Goal: Find specific page/section: Find specific page/section

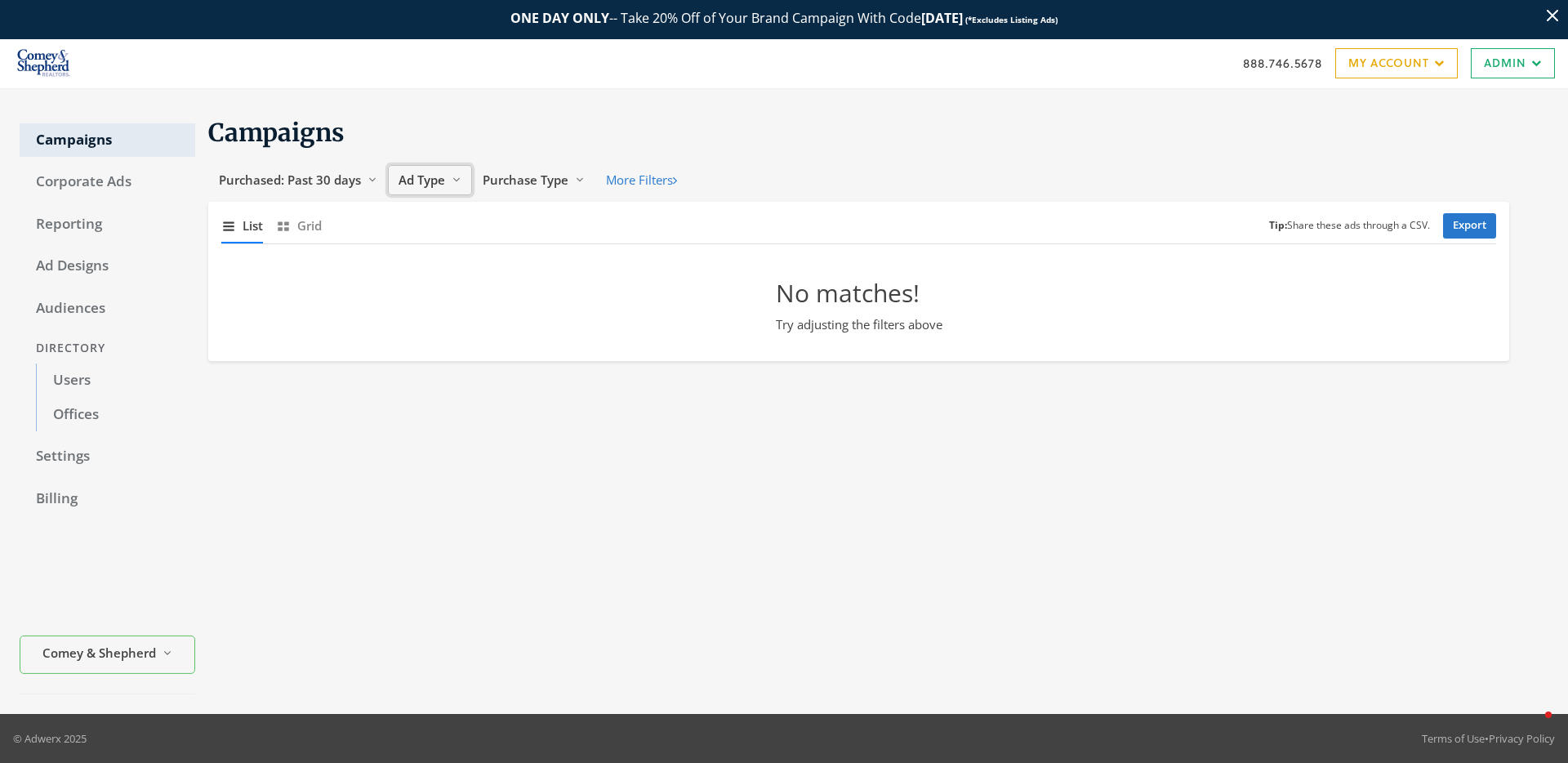
click at [400, 178] on span "Ad Type" at bounding box center [422, 179] width 46 height 16
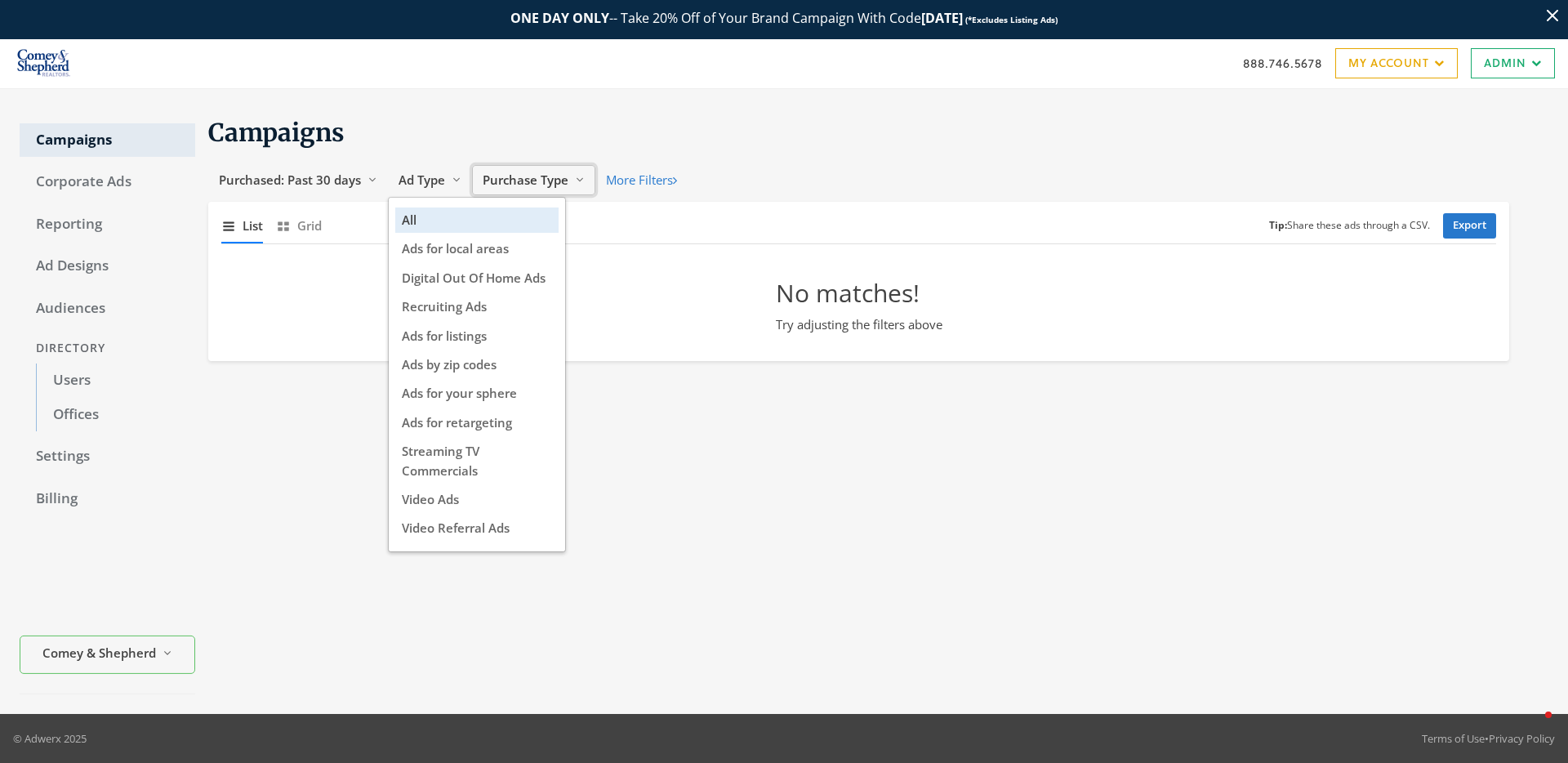
click at [518, 178] on span "Purchase Type" at bounding box center [525, 179] width 86 height 16
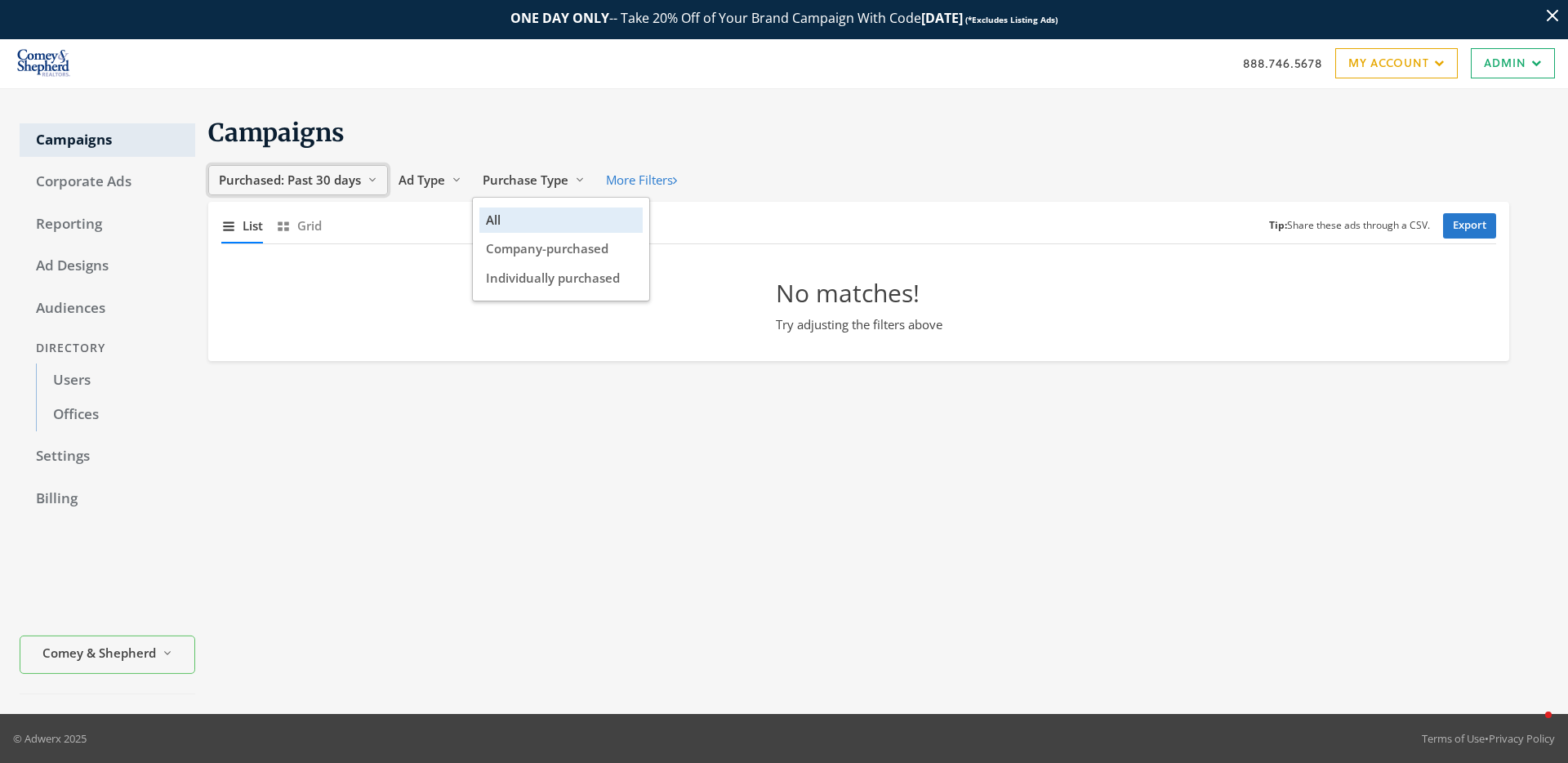
click at [297, 181] on span "Purchased: Past 30 days" at bounding box center [290, 179] width 142 height 16
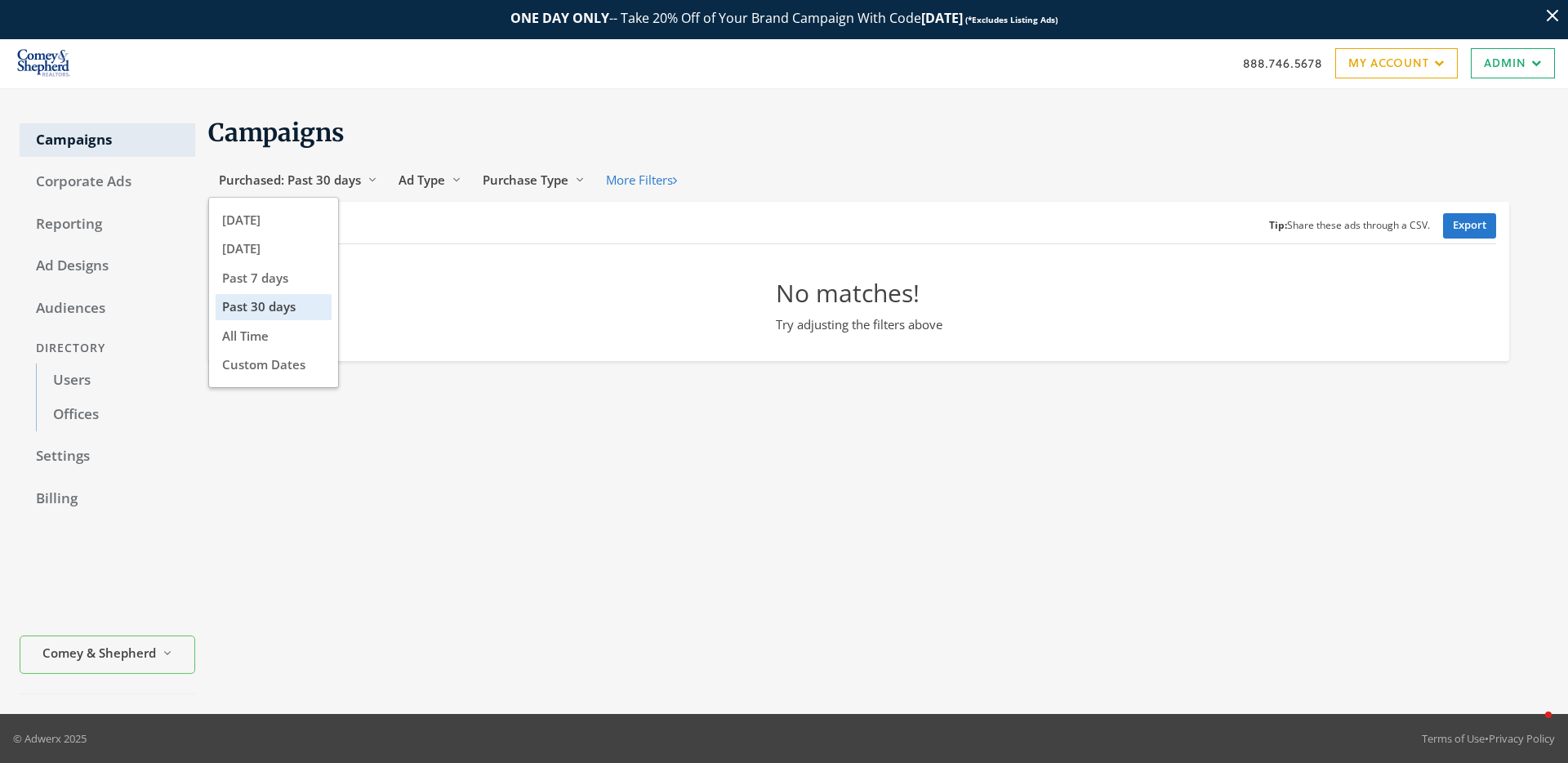
click at [544, 337] on div "No matches! Try adjusting the filters above" at bounding box center [859, 312] width 1301 height 97
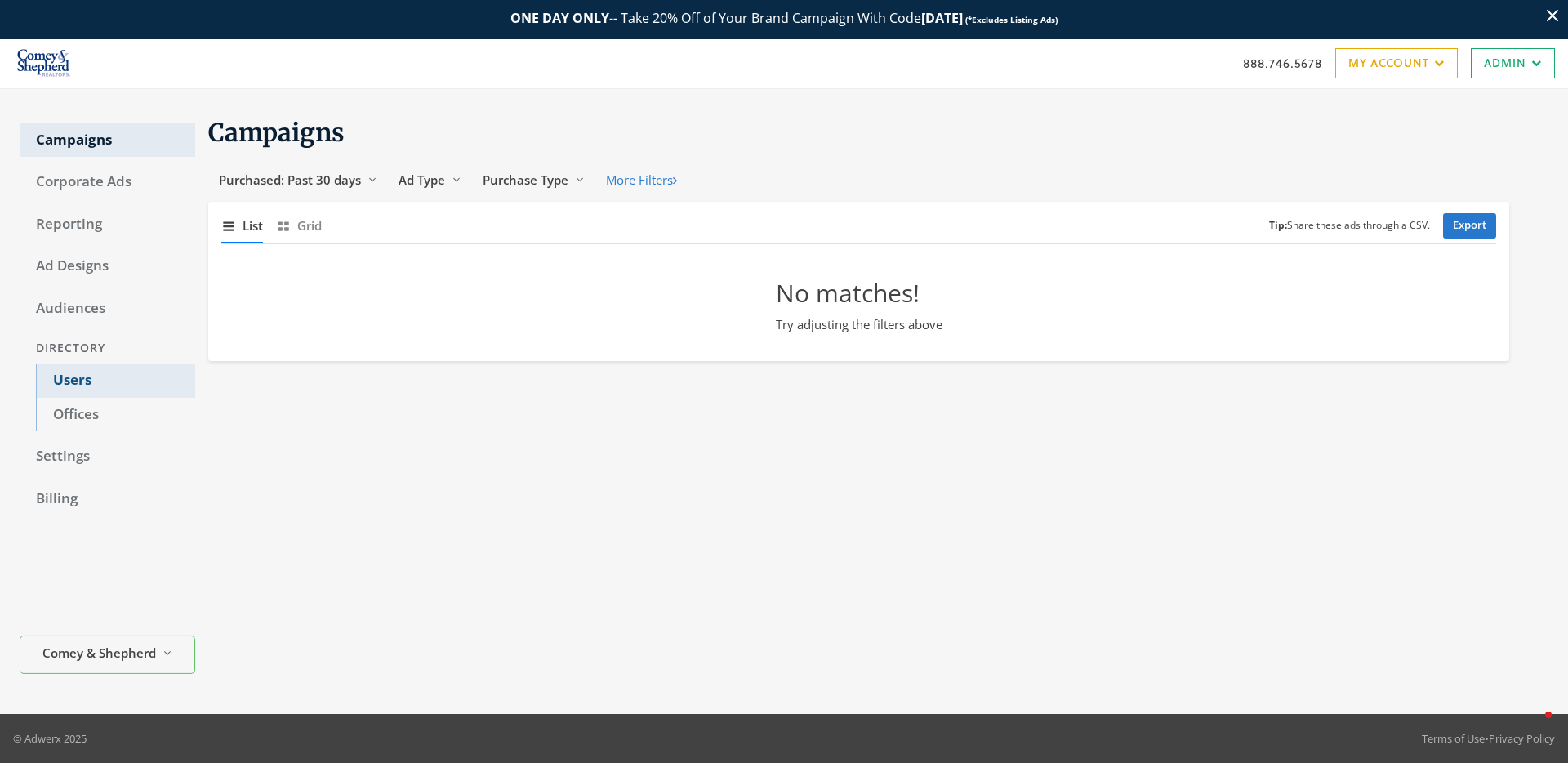
click at [85, 384] on link "Users" at bounding box center [115, 381] width 159 height 35
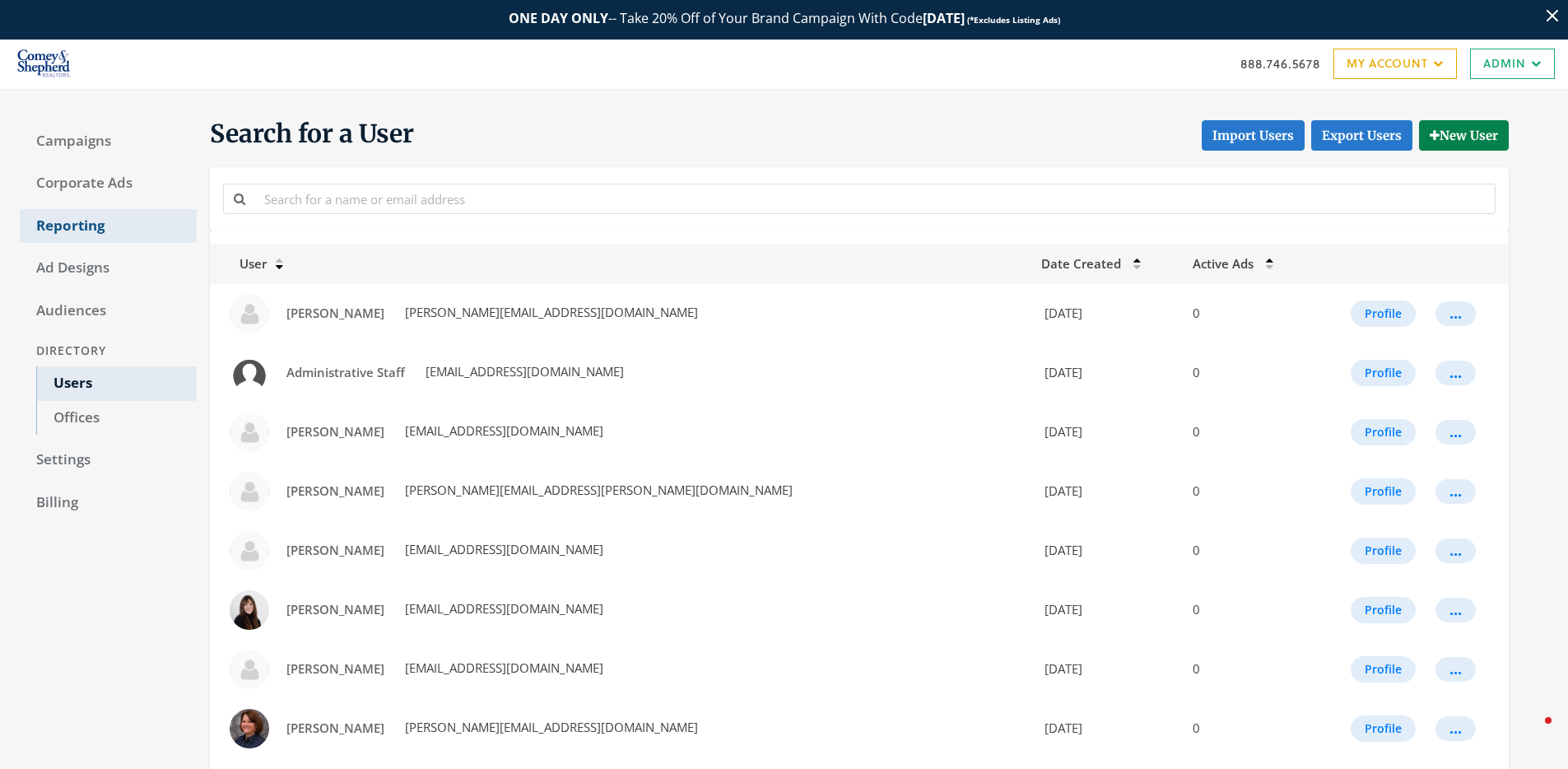
click at [92, 230] on link "Reporting" at bounding box center [108, 227] width 177 height 35
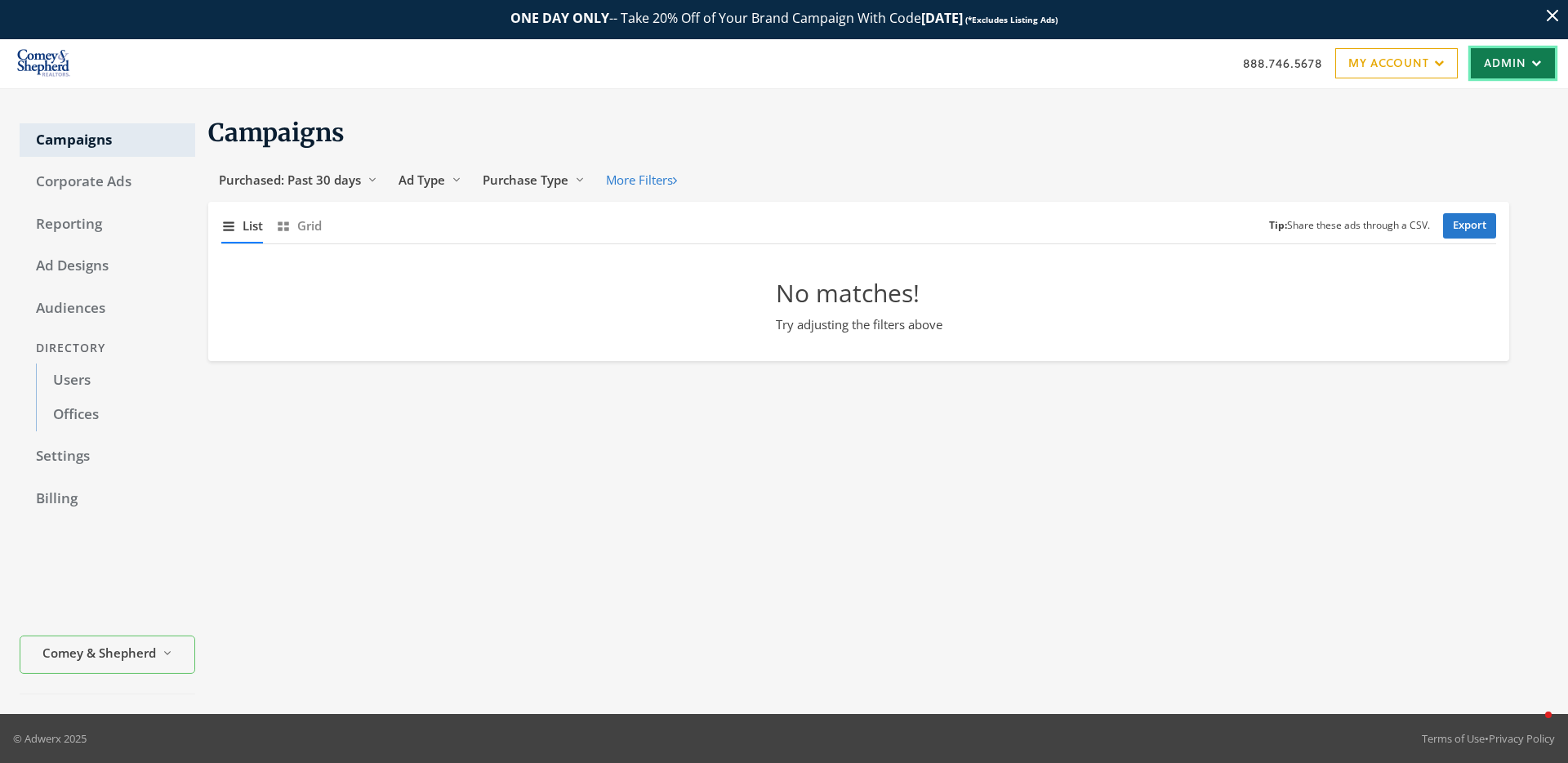
click at [1541, 60] on icon at bounding box center [1533, 63] width 15 height 10
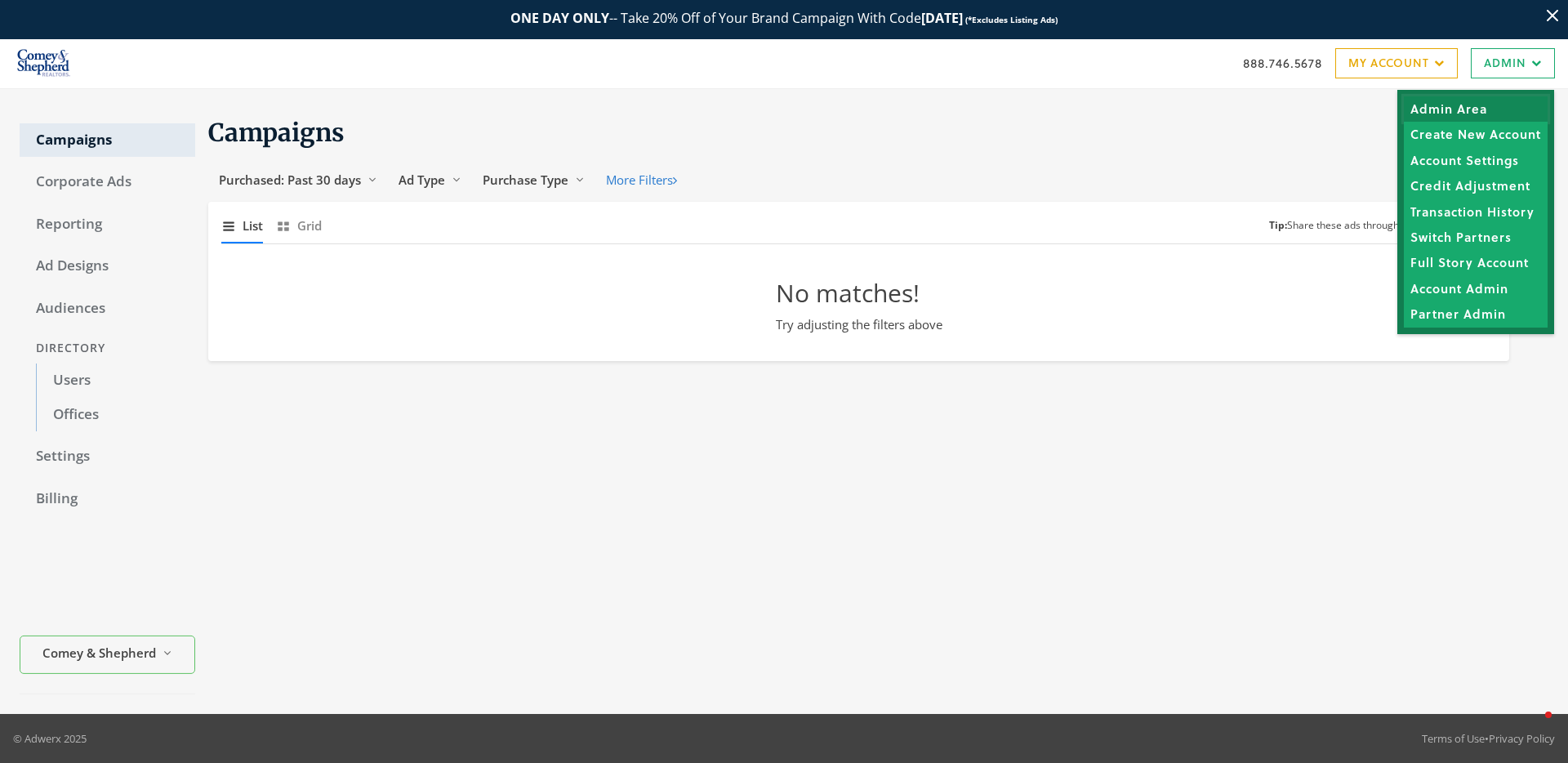
click at [1453, 107] on link "Admin Area" at bounding box center [1476, 109] width 144 height 25
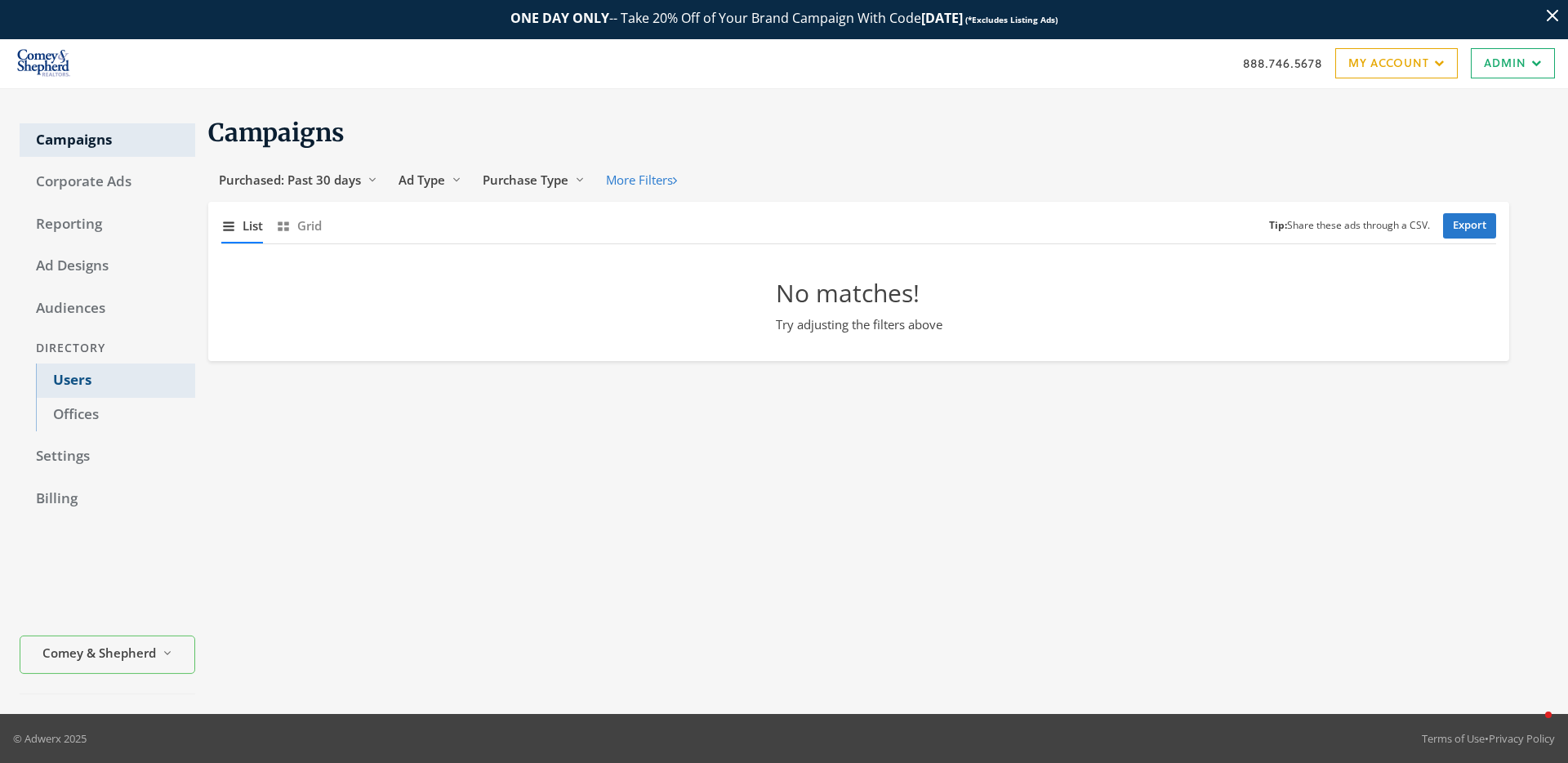
click at [76, 380] on link "Users" at bounding box center [115, 381] width 159 height 35
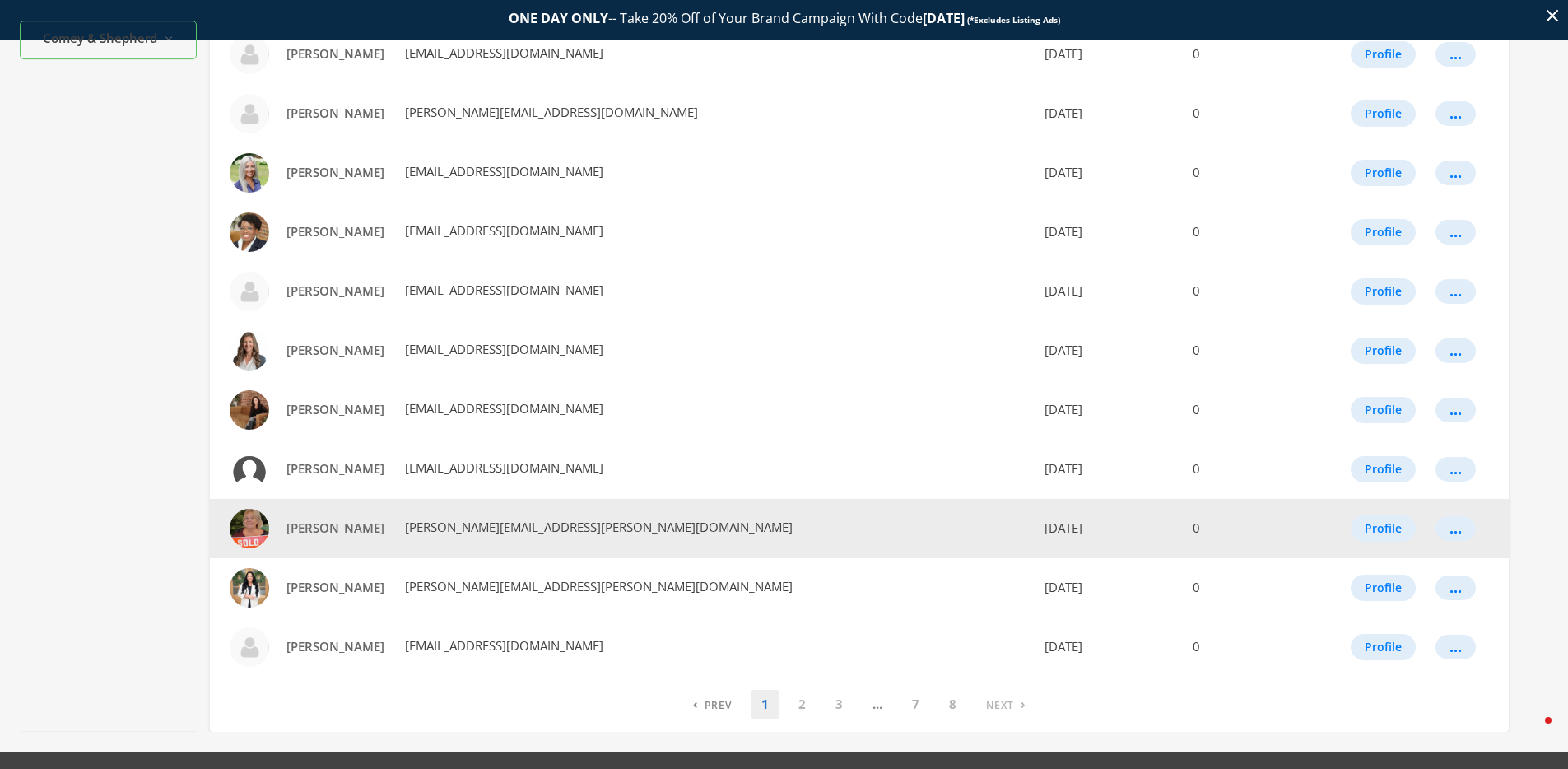
scroll to position [825, 0]
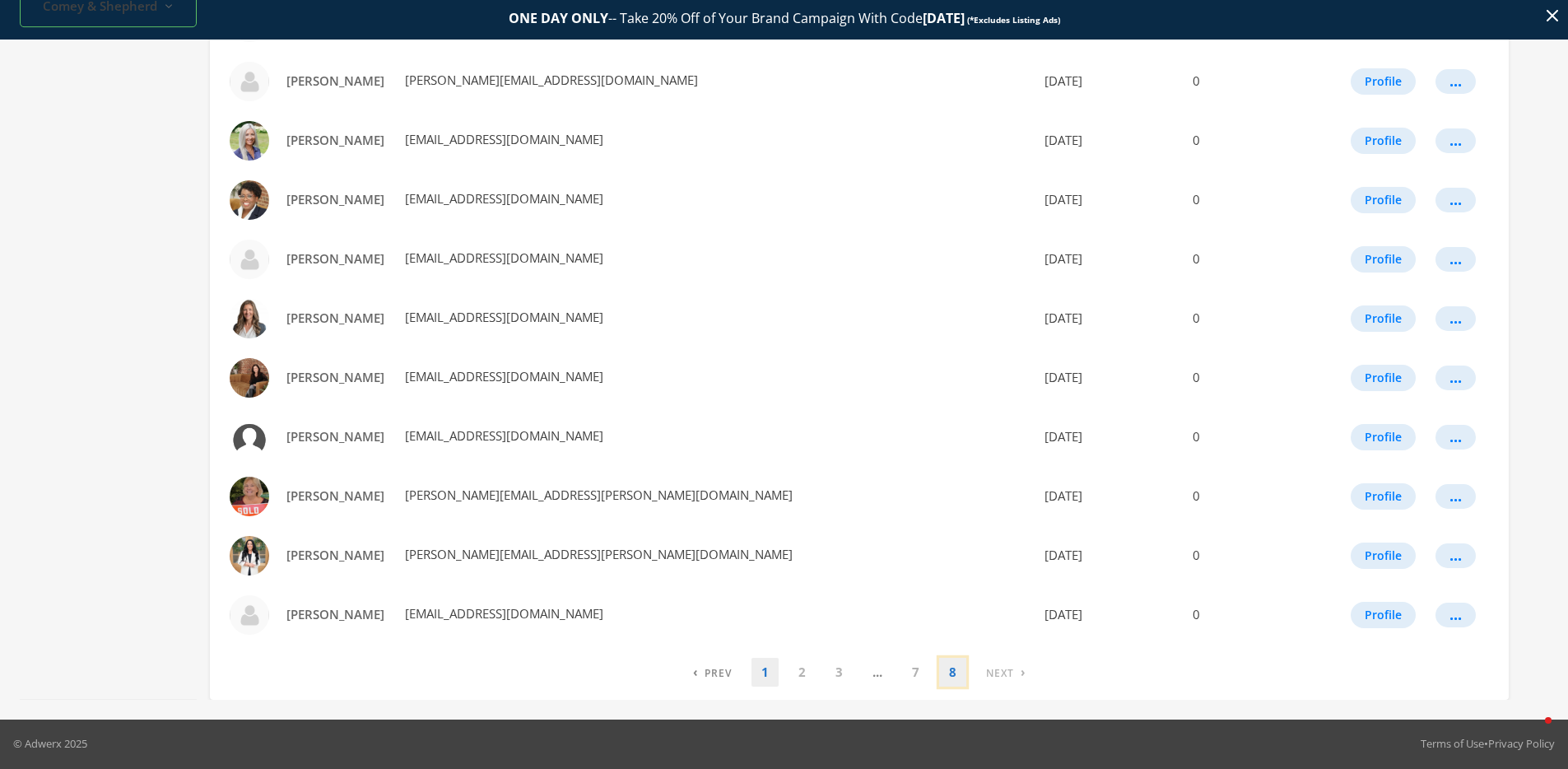
click at [960, 678] on link "8" at bounding box center [952, 672] width 28 height 28
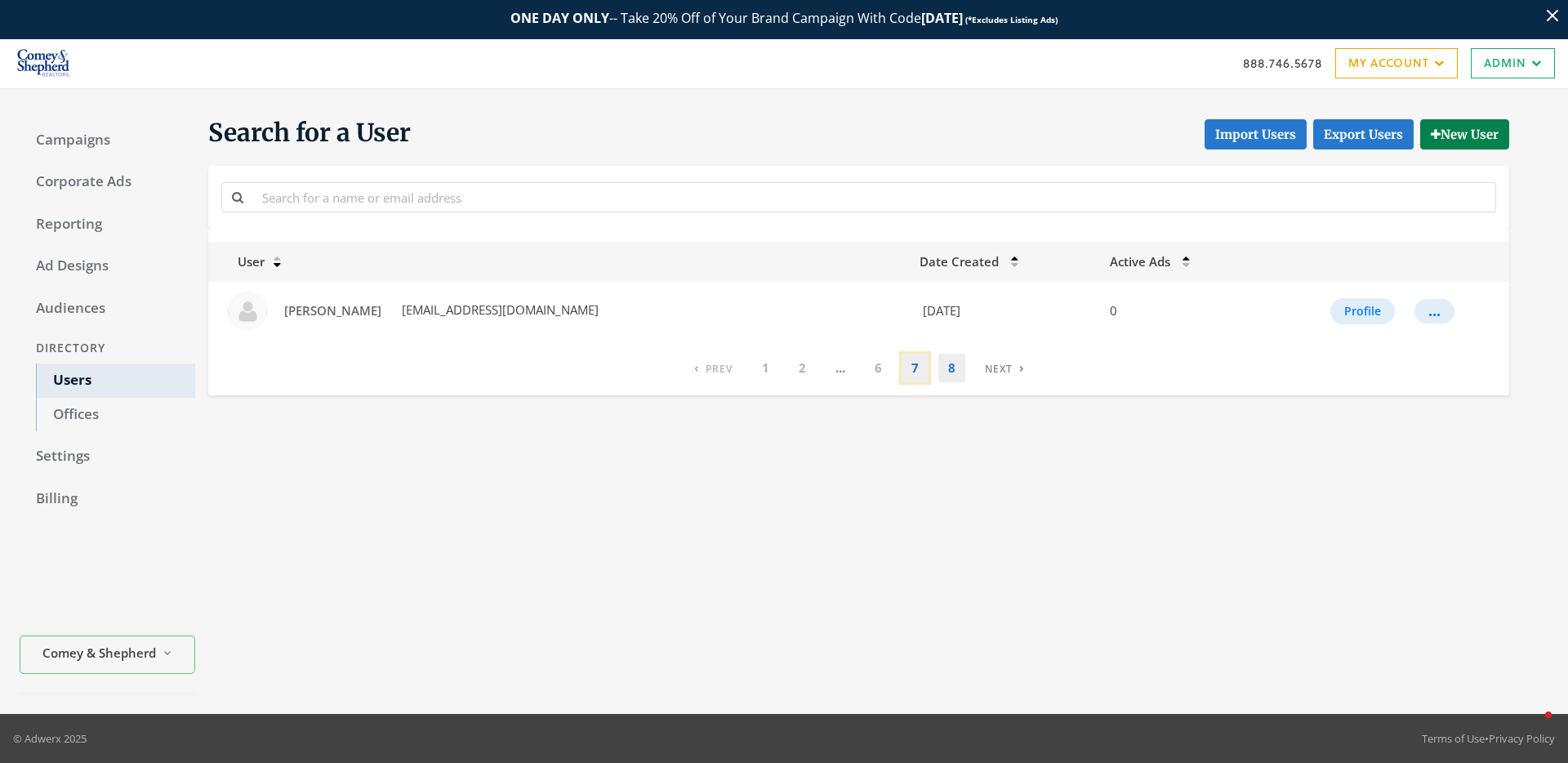
click at [921, 378] on link "7" at bounding box center [915, 367] width 27 height 28
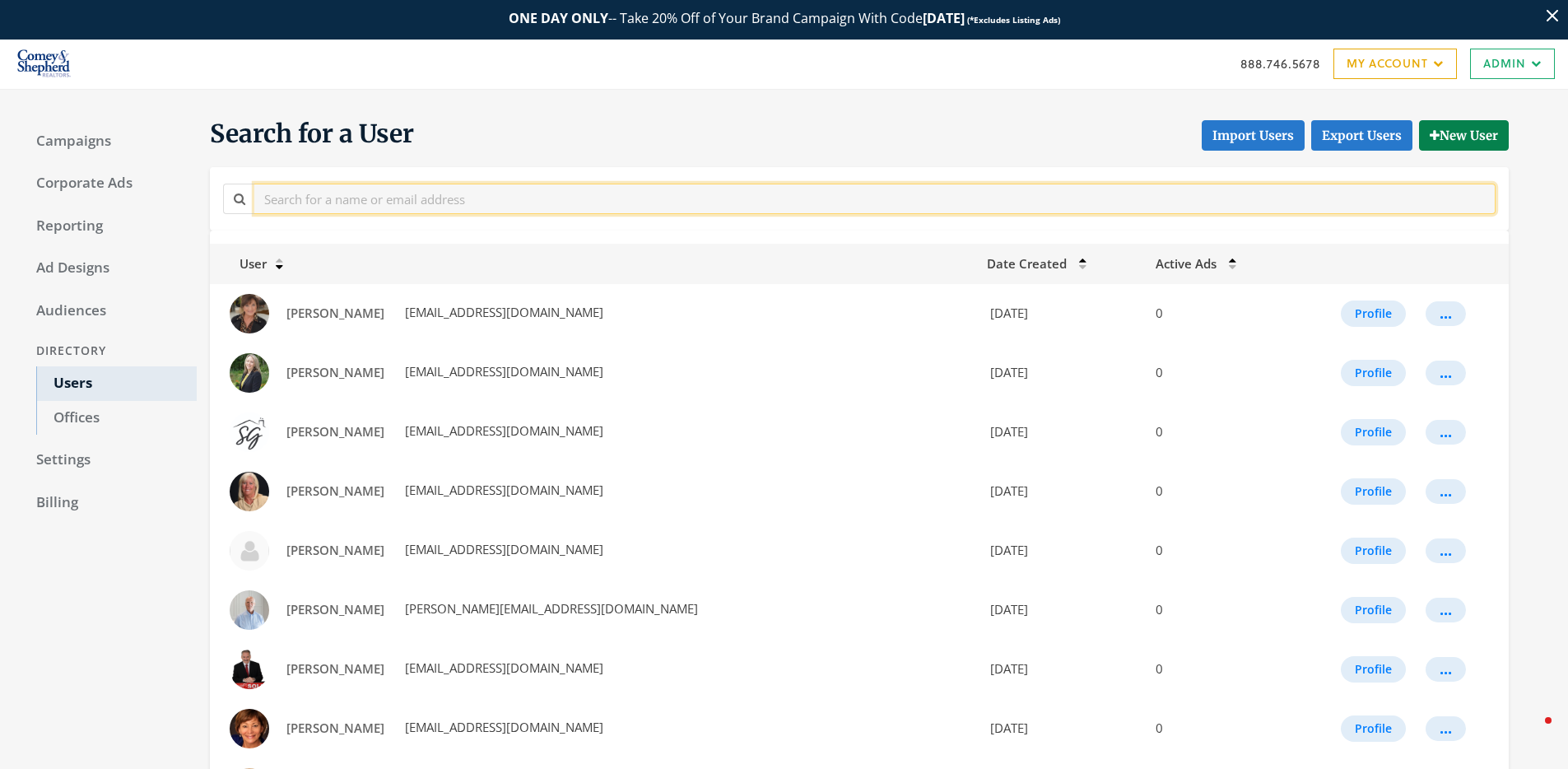
click at [430, 202] on input "text" at bounding box center [874, 198] width 1241 height 30
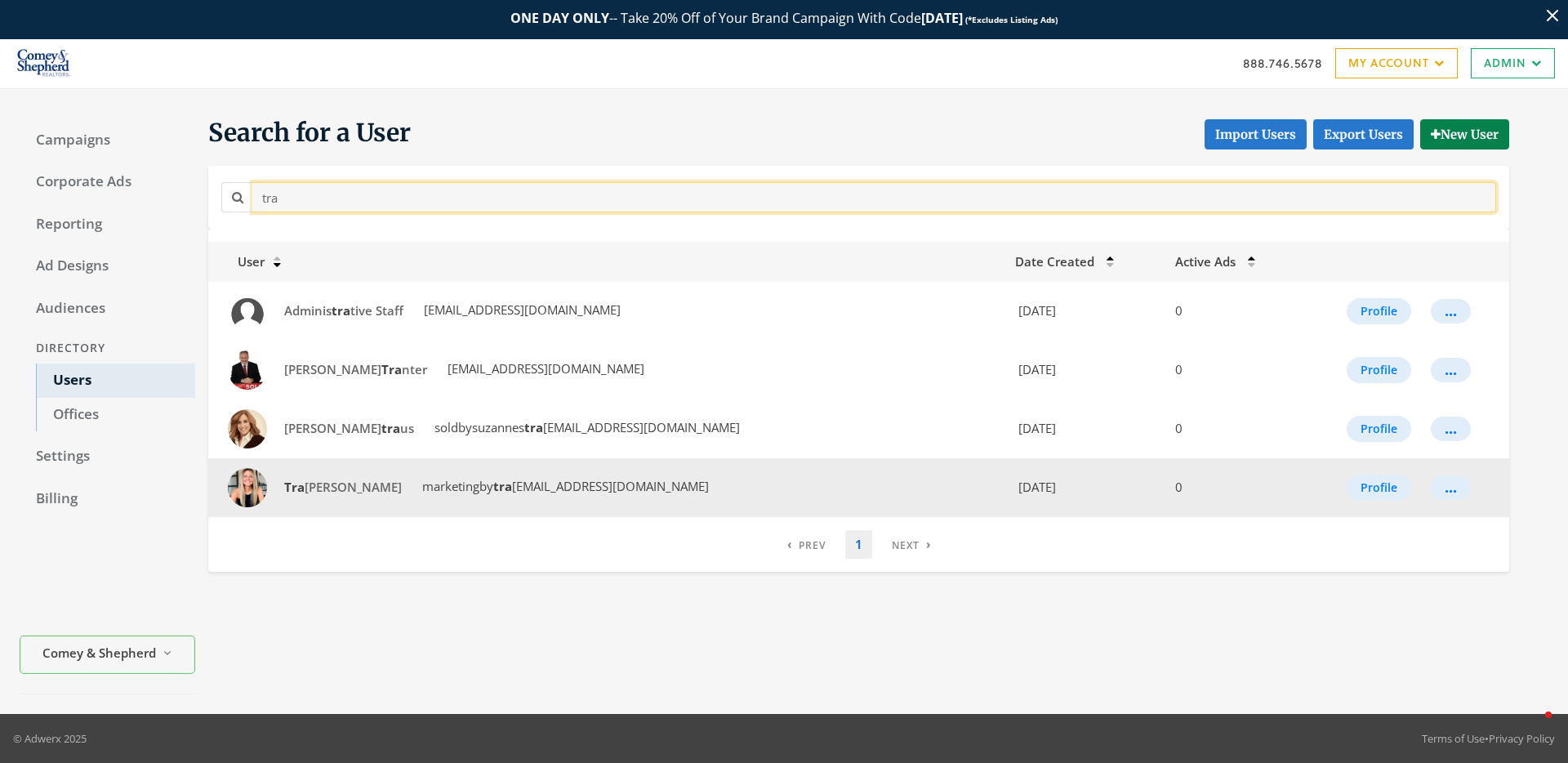
type input "tra"
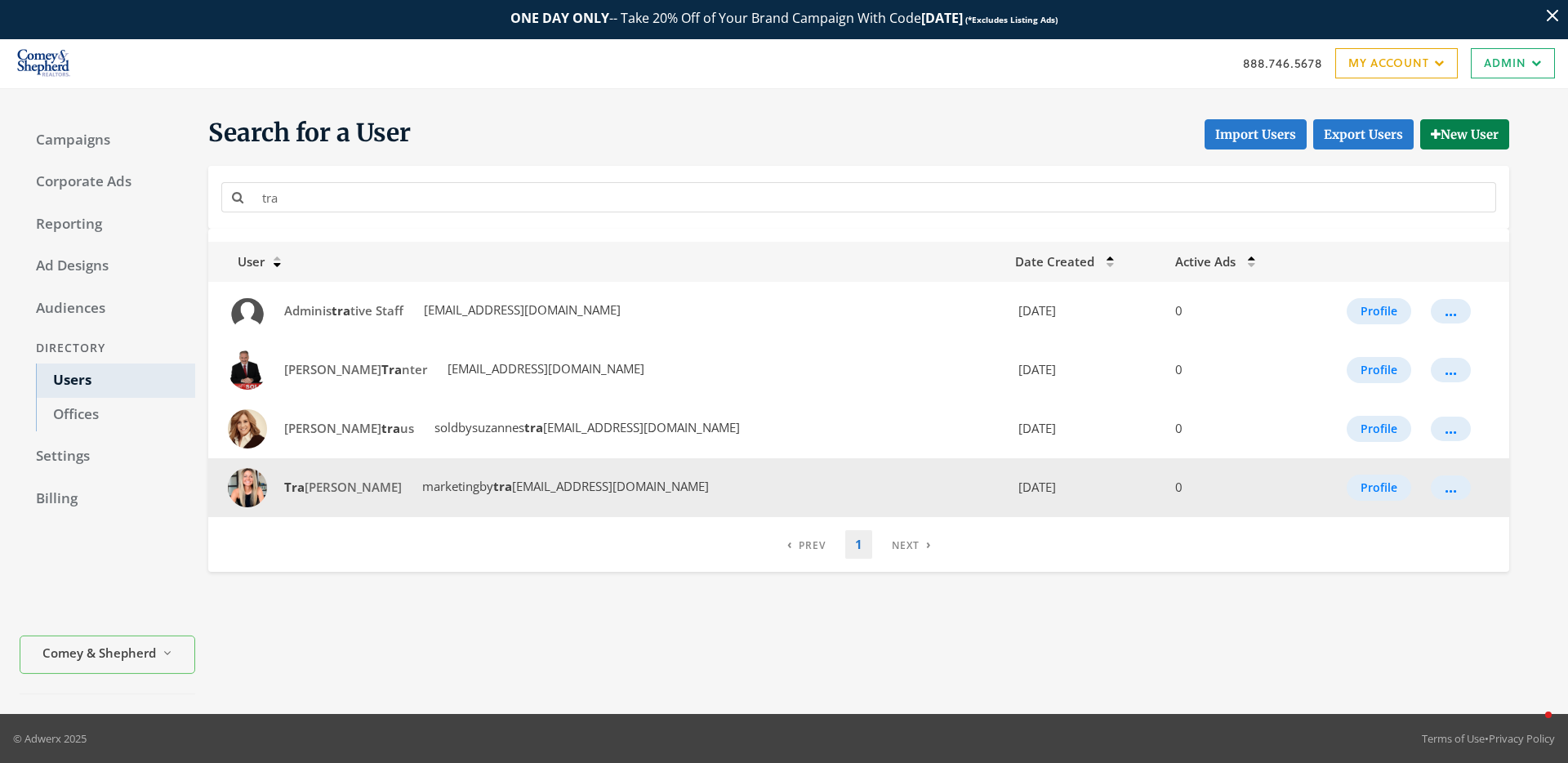
click at [490, 485] on span "marketingby tra [EMAIL_ADDRESS][DOMAIN_NAME]" at bounding box center [564, 486] width 290 height 16
click at [320, 485] on span "Tra [PERSON_NAME]" at bounding box center [342, 487] width 117 height 16
